Goal: Information Seeking & Learning: Learn about a topic

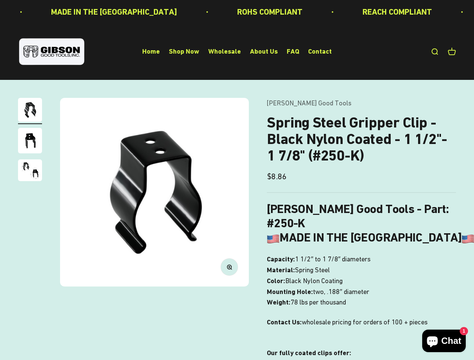
click at [237, 180] on img at bounding box center [154, 192] width 189 height 189
click at [154, 192] on img at bounding box center [154, 192] width 189 height 189
click at [229, 267] on icon "button" at bounding box center [229, 267] width 2 height 2
click at [30, 111] on img "Go to item 1" at bounding box center [30, 110] width 24 height 24
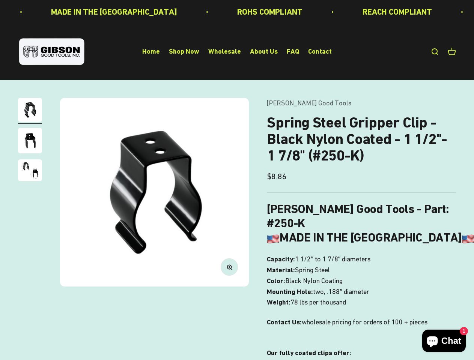
click at [30, 142] on img "Go to item 2" at bounding box center [30, 141] width 24 height 26
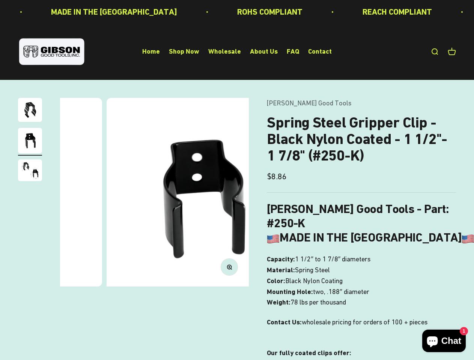
click at [30, 172] on img "Go to item 3" at bounding box center [30, 171] width 24 height 22
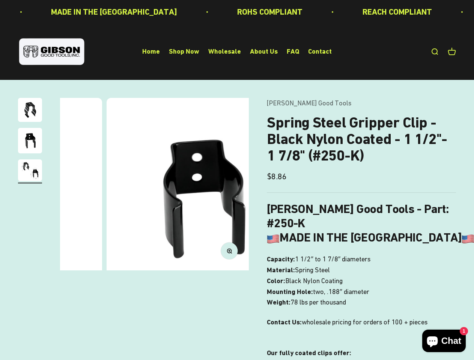
scroll to position [0, 387]
